Goal: Information Seeking & Learning: Learn about a topic

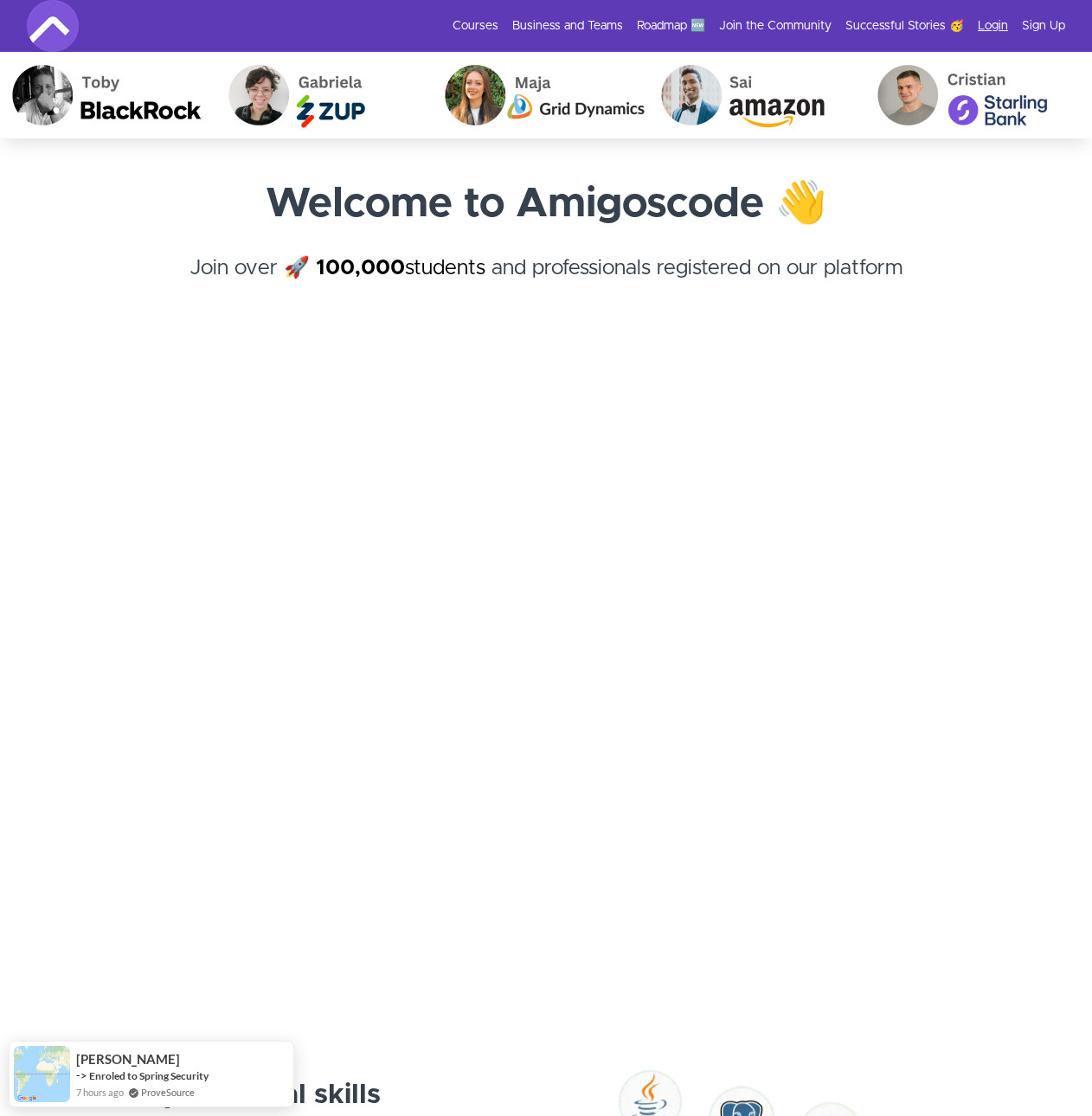
click at [988, 26] on link "Login" at bounding box center [992, 25] width 30 height 17
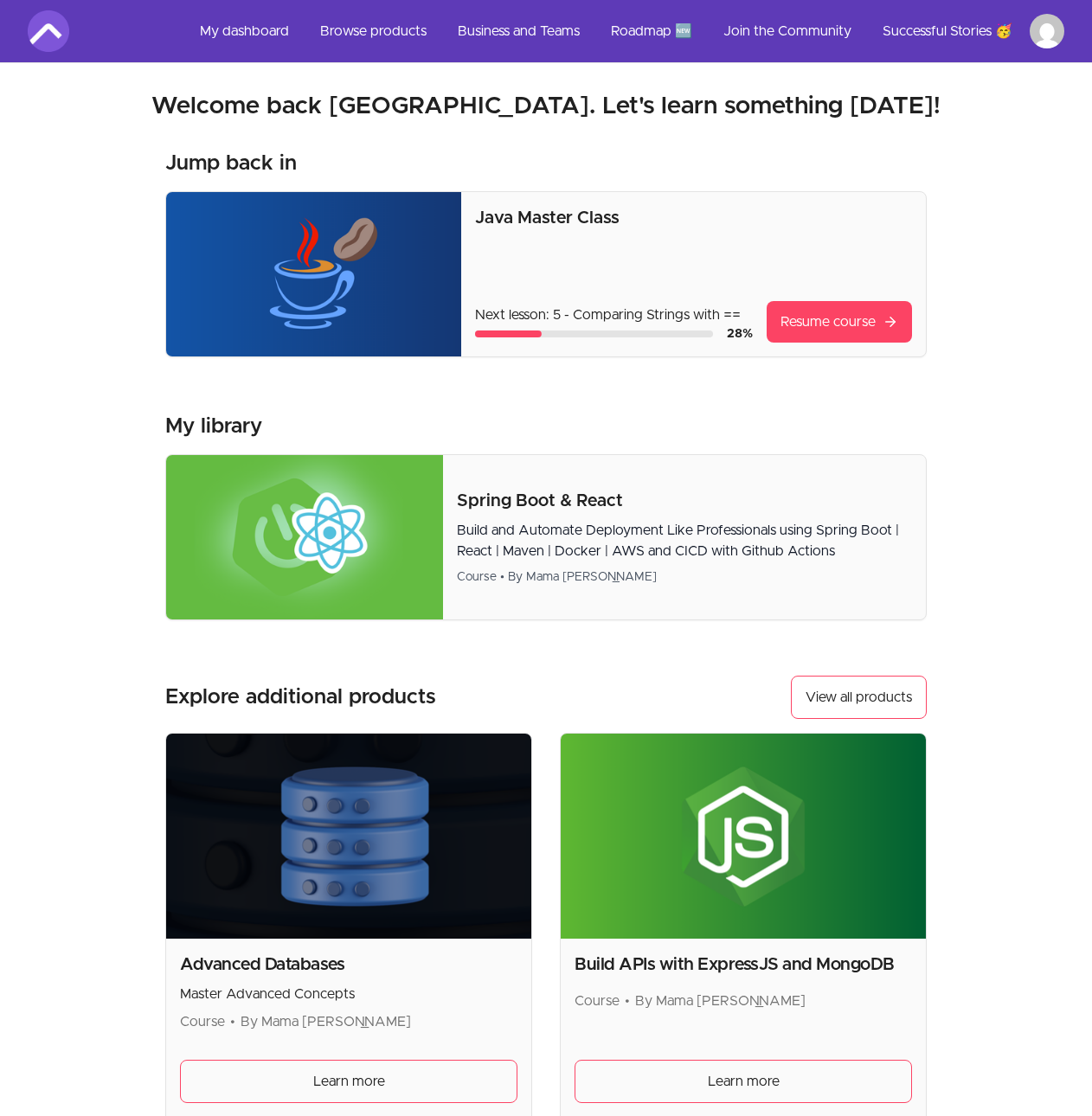
click at [445, 258] on img at bounding box center [313, 274] width 295 height 165
click at [811, 326] on link "Resume course" at bounding box center [838, 322] width 145 height 42
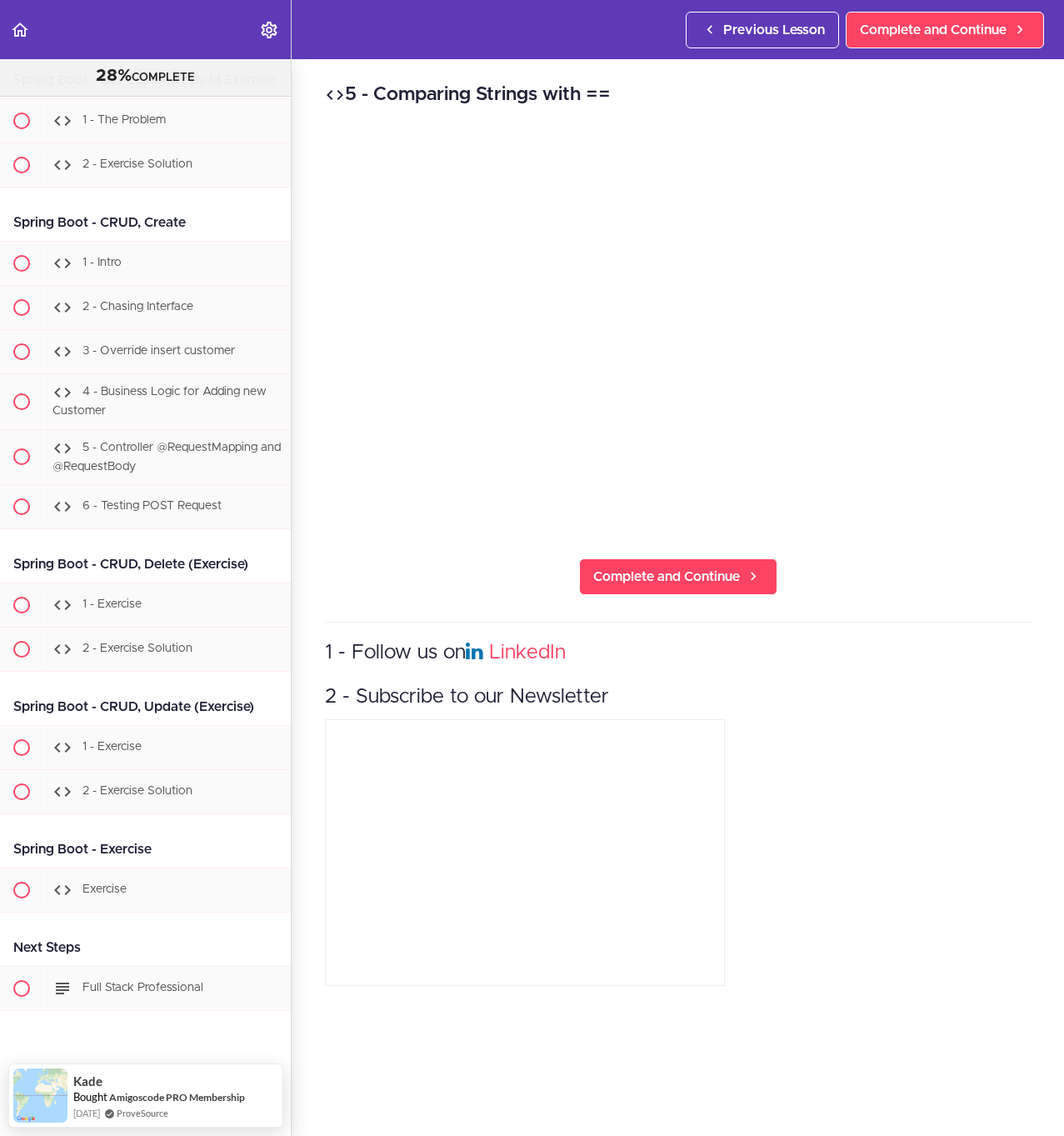
scroll to position [19235, 0]
